Goal: Transaction & Acquisition: Purchase product/service

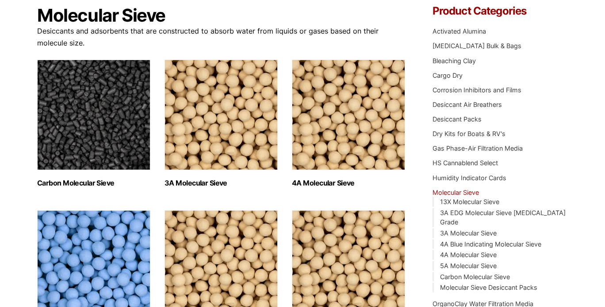
scroll to position [133, 0]
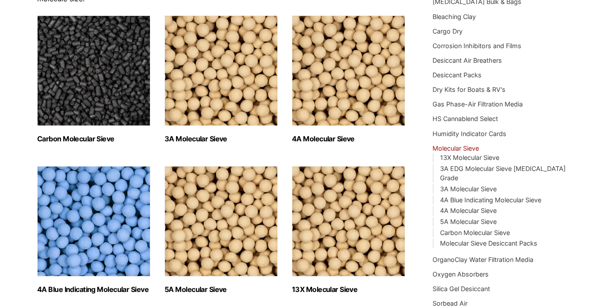
click at [211, 116] on img "Visit product category 3A Molecular Sieve" at bounding box center [220, 70] width 113 height 110
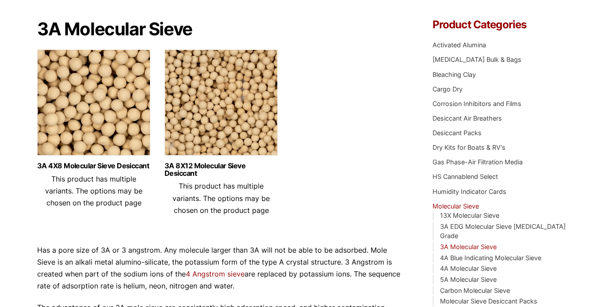
scroll to position [88, 0]
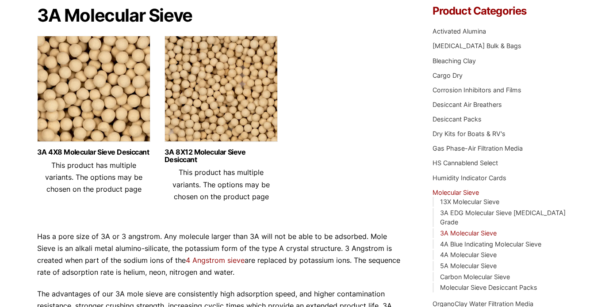
click at [127, 125] on img at bounding box center [93, 91] width 113 height 110
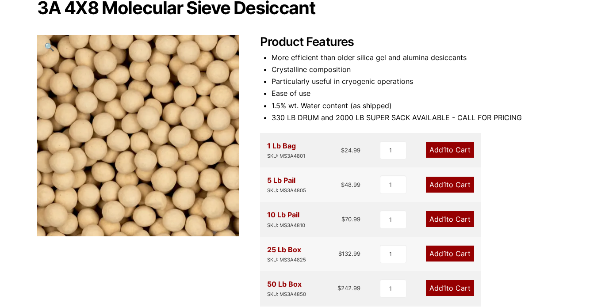
scroll to position [88, 0]
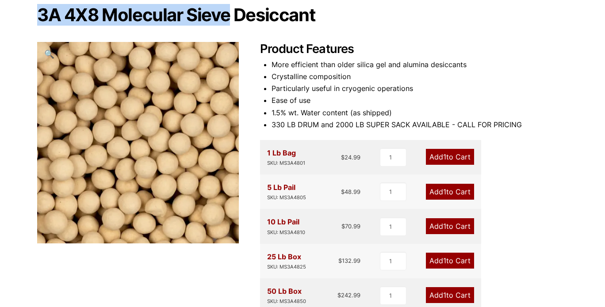
drag, startPoint x: 229, startPoint y: 17, endPoint x: 12, endPoint y: 15, distance: 217.0
click at [12, 15] on div "Our website has detected that you are using an outdated browser that will preve…" at bounding box center [302, 310] width 605 height 797
copy h1 "3A 4X8 Molecular Sieve"
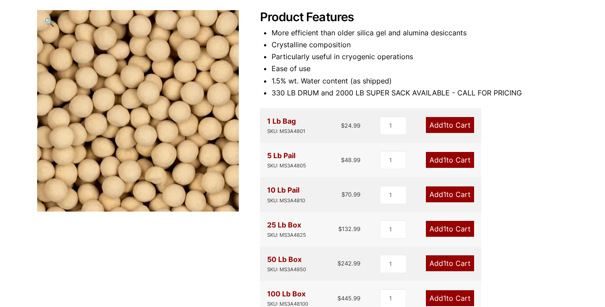
scroll to position [133, 0]
